Goal: Task Accomplishment & Management: Use online tool/utility

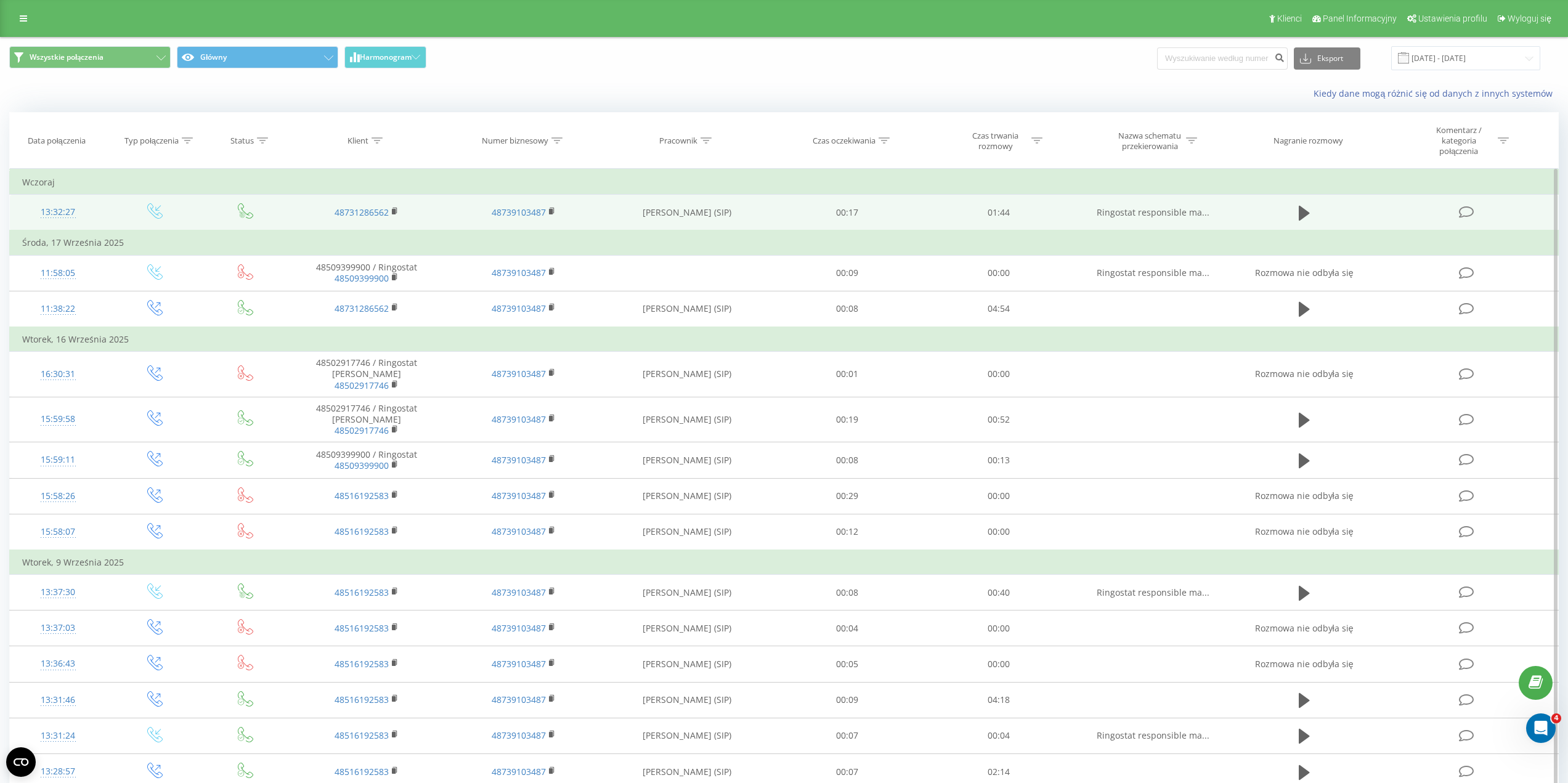
click at [1461, 211] on icon at bounding box center [1465, 212] width 15 height 13
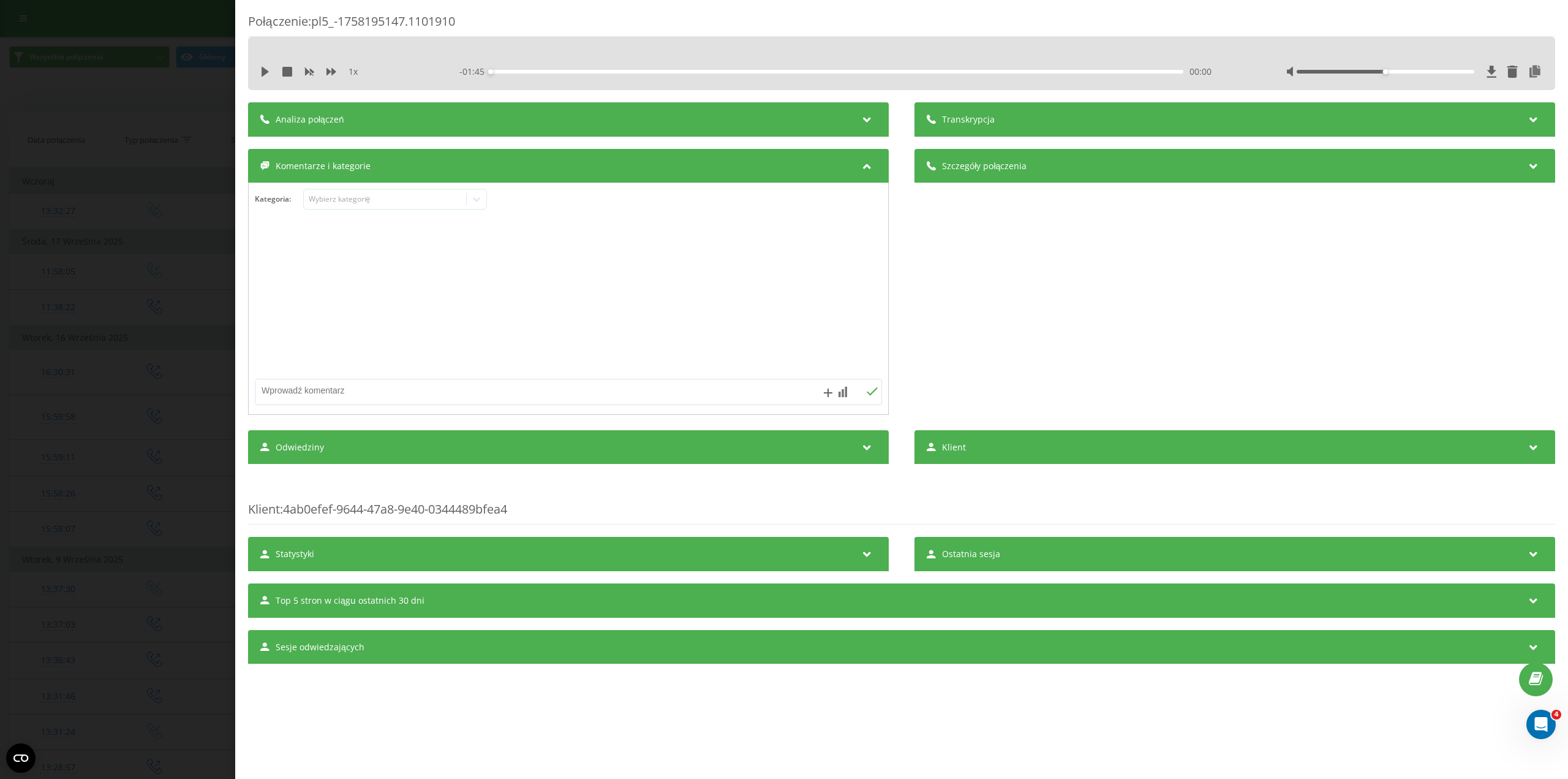
click at [541, 121] on div "Analiza połączeń" at bounding box center [568, 119] width 641 height 34
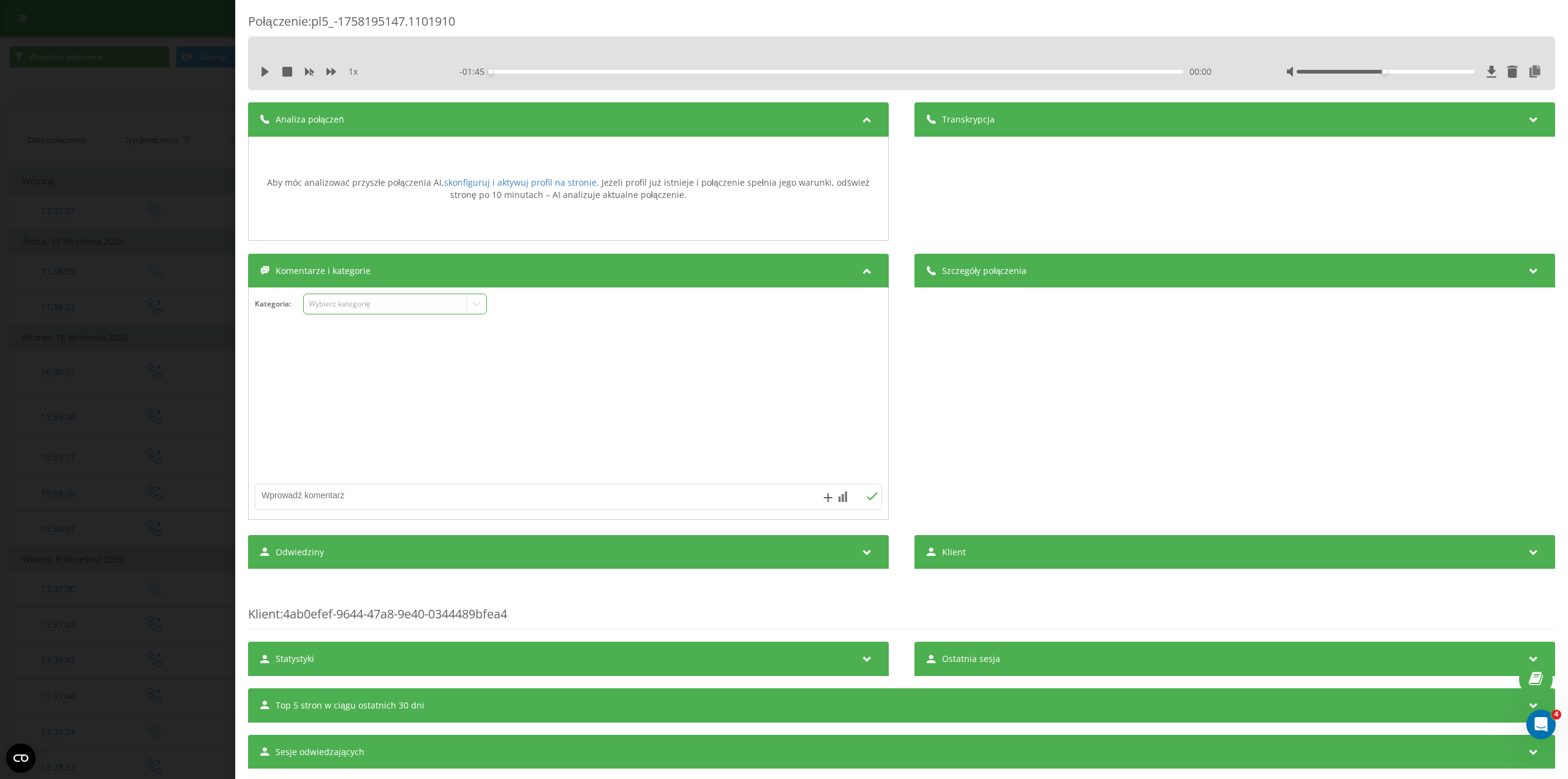
click at [412, 312] on div "Wybierz kategorię" at bounding box center [395, 304] width 184 height 21
click at [513, 260] on div "Komentarze i kategorie" at bounding box center [568, 271] width 641 height 34
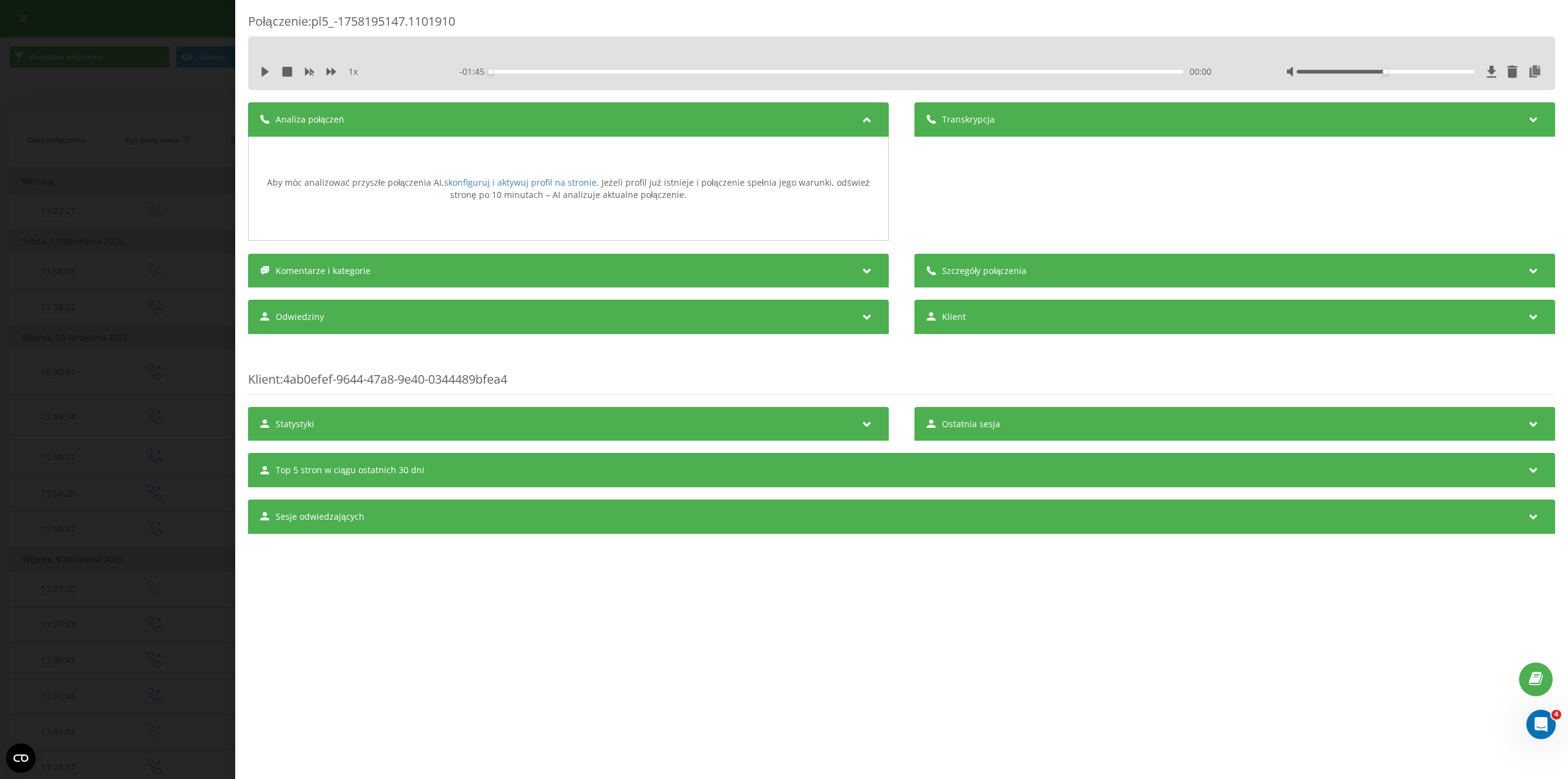
click at [491, 266] on div "Komentarze i kategorie" at bounding box center [568, 271] width 641 height 34
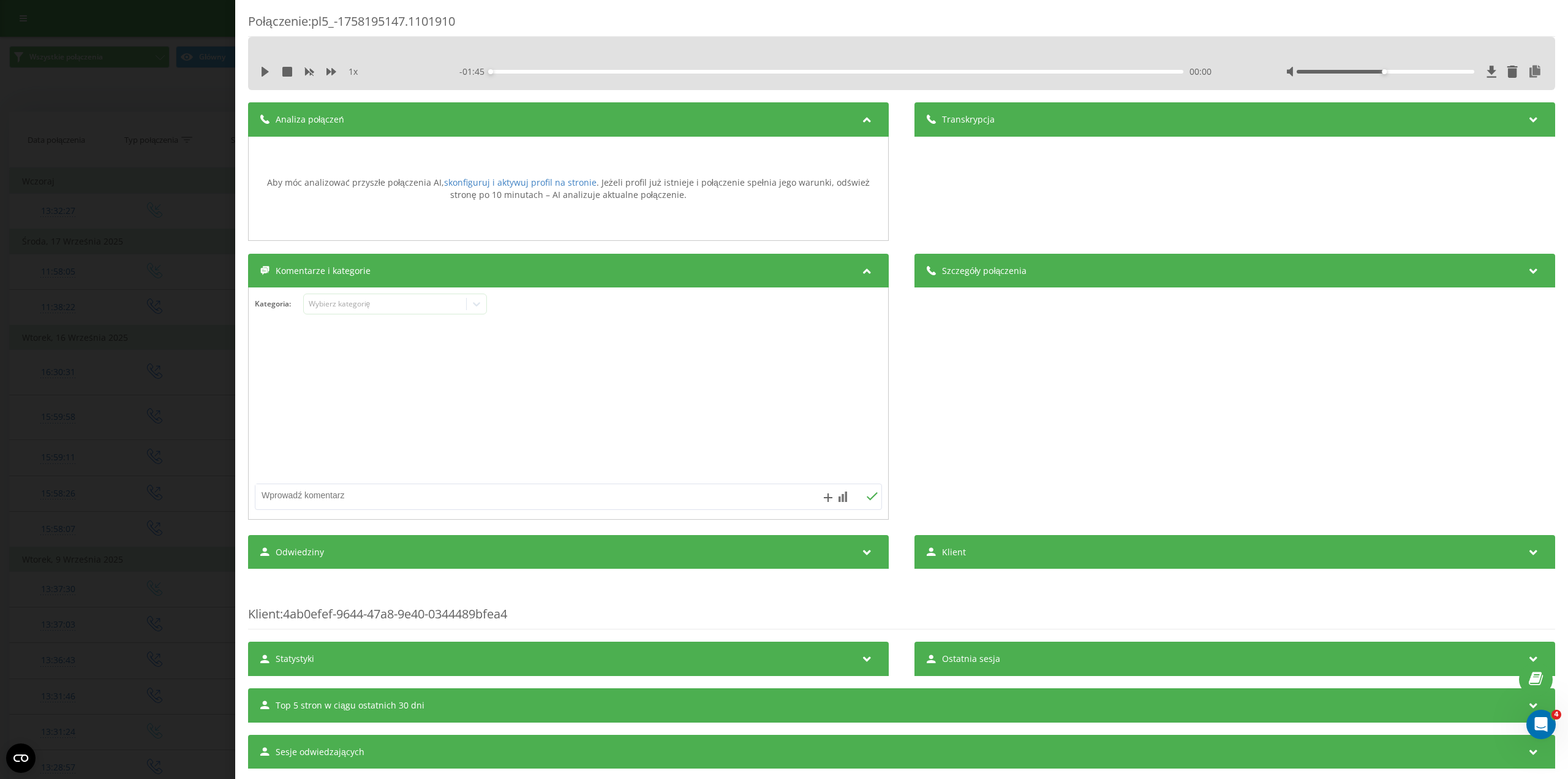
click at [1042, 117] on div "Transkrypcja" at bounding box center [1235, 119] width 641 height 34
click at [173, 100] on div "Połączenie : pl5_-1758195147.1101910 1 x - 01:45 00:00 00:00 Transkrypcja Aby m…" at bounding box center [784, 390] width 1568 height 779
